Goal: Task Accomplishment & Management: Manage account settings

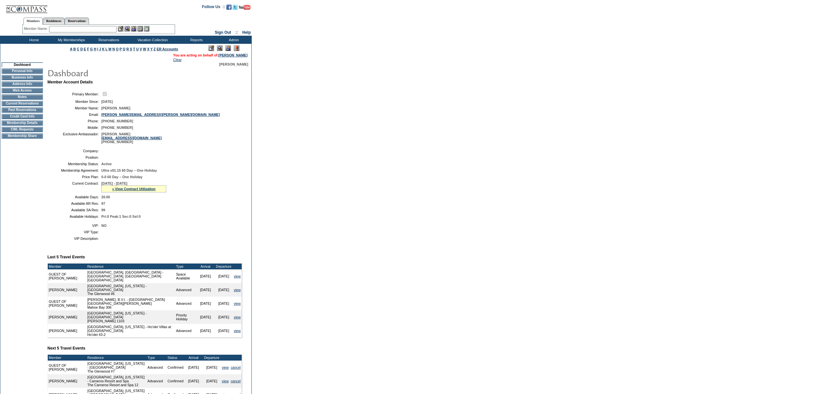
click at [127, 186] on span "9/1/2025 - 8/31/2026" at bounding box center [114, 184] width 26 height 4
click at [125, 191] on link "» View Contract Utilization" at bounding box center [134, 189] width 44 height 4
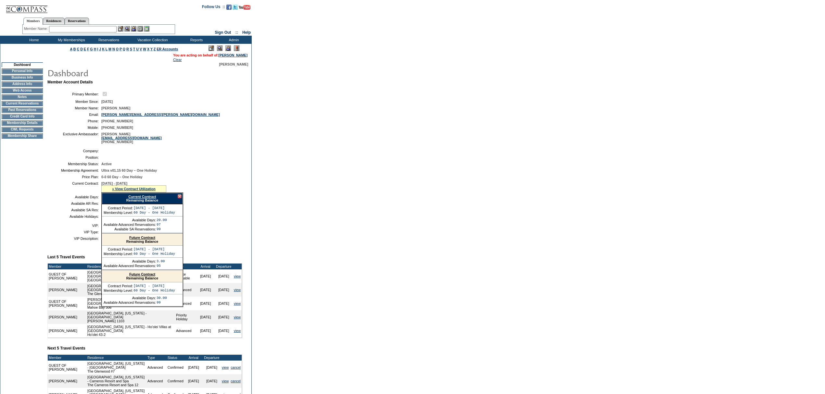
click at [129, 199] on link "Current Contract" at bounding box center [142, 197] width 28 height 4
click at [82, 29] on input "text" at bounding box center [83, 29] width 68 height 6
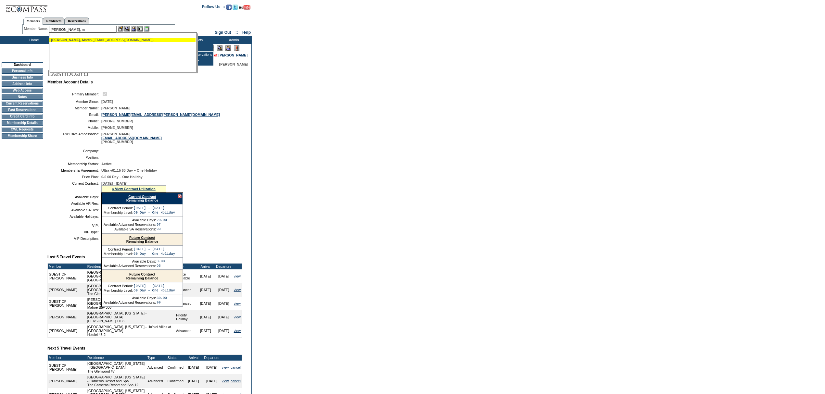
click at [141, 40] on div "Vaughan, M artin (mmlvaughan@aol.com)" at bounding box center [122, 40] width 143 height 4
type input "Vaughan, Martin (mmlvaughan@aol.com)"
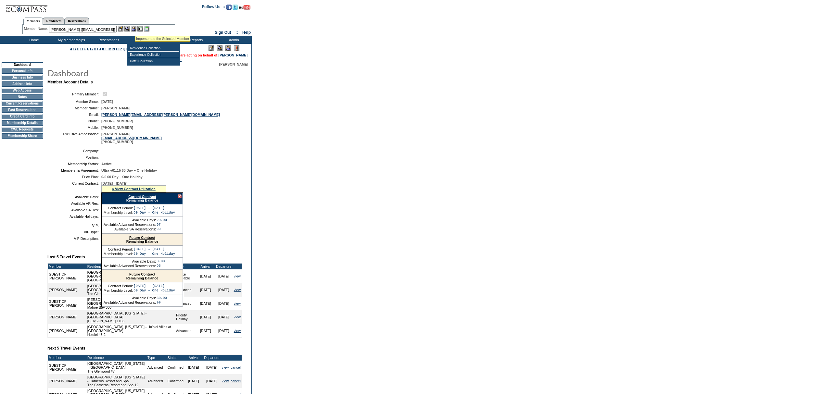
click at [135, 28] on img at bounding box center [134, 29] width 6 height 6
click at [130, 28] on img at bounding box center [127, 29] width 6 height 6
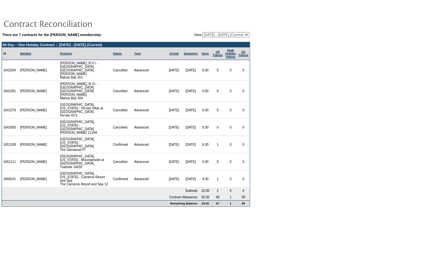
click at [229, 35] on select "[DATE] - [DATE] [DATE] - [DATE] [DATE] - [DATE] [DATE] - [DATE] (Current) [DATE…" at bounding box center [225, 34] width 47 height 5
select select "147038"
click at [202, 32] on select "[DATE] - [DATE] [DATE] - [DATE] [DATE] - [DATE] [DATE] - [DATE] (Current) [DATE…" at bounding box center [225, 34] width 47 height 5
